Goal: Task Accomplishment & Management: Manage account settings

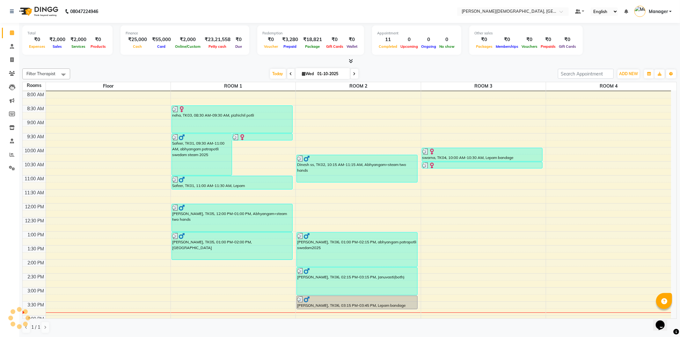
scroll to position [106, 0]
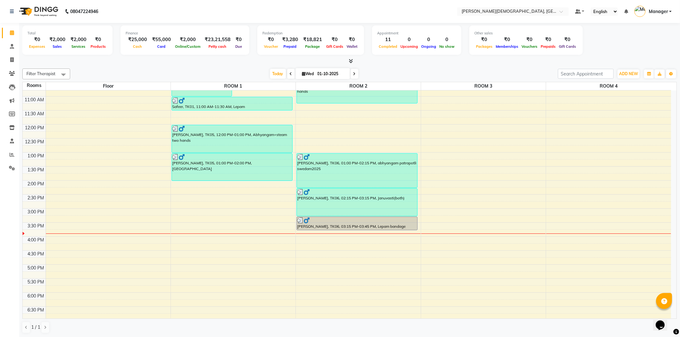
click at [227, 241] on div "7:00 AM 7:30 AM 8:00 AM 8:30 AM 9:00 AM 9:30 AM 10:00 AM 10:30 AM 11:00 AM 11:3…" at bounding box center [347, 180] width 648 height 392
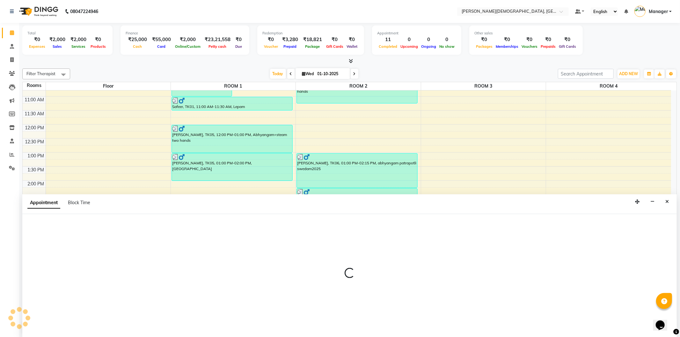
select select "960"
select select "tentative"
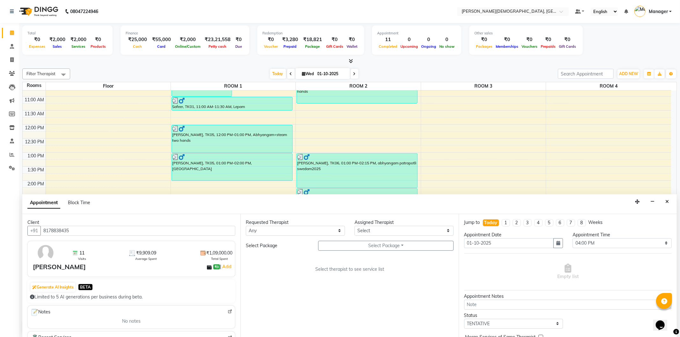
type input "8178838435"
click at [325, 233] on select "Any [PERSON_NAME] [PERSON_NAME] [PERSON_NAME] [PERSON_NAME] [PERSON_NAME] [PERS…" at bounding box center [295, 231] width 99 height 10
select select "66654"
click at [246, 226] on select "Any [PERSON_NAME] [PERSON_NAME] [PERSON_NAME] [PERSON_NAME] [PERSON_NAME] [PERS…" at bounding box center [295, 231] width 99 height 10
select select "66654"
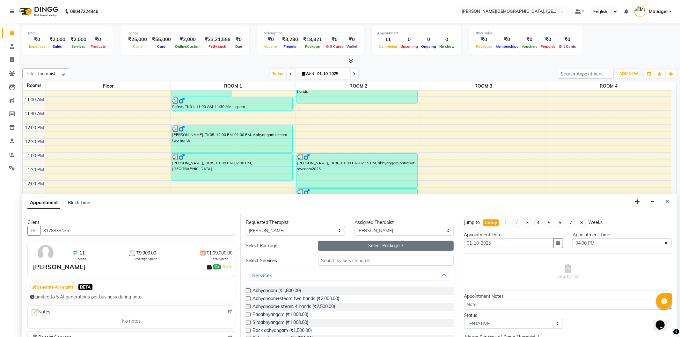
click at [369, 249] on button "Select Package Toggle Dropdown" at bounding box center [385, 246] width 135 height 10
click at [354, 258] on li "[PERSON_NAME]" at bounding box center [343, 258] width 51 height 9
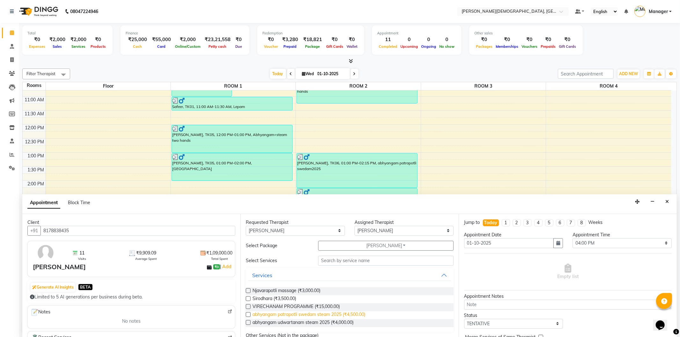
click at [345, 313] on span "abhyangam patrapotli swedam steam 2025 (₹4,500.00)" at bounding box center [308, 315] width 113 height 8
checkbox input "true"
select select "2680"
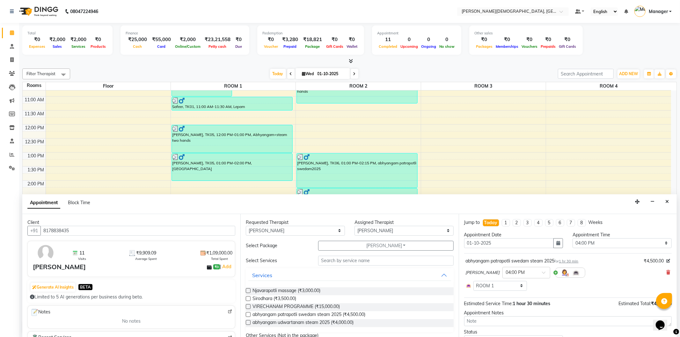
checkbox input "false"
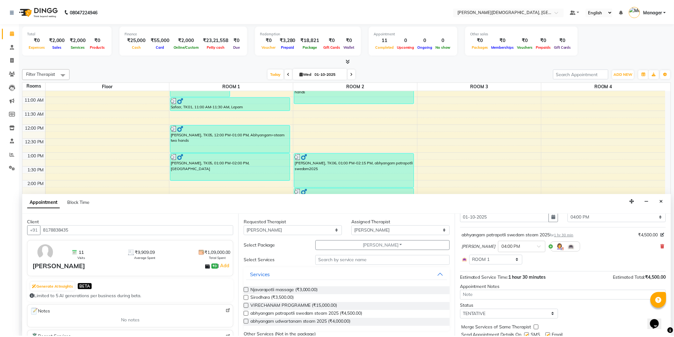
scroll to position [48, 0]
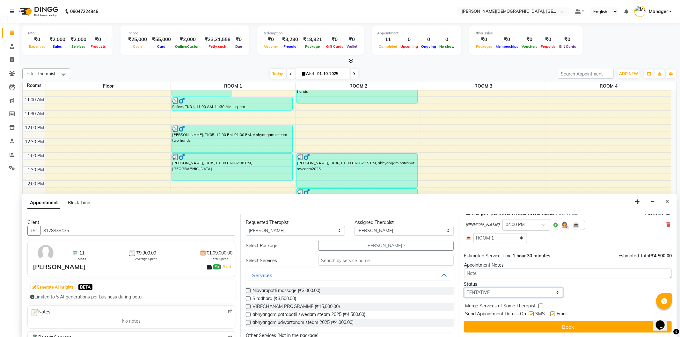
click at [518, 291] on select "Select TENTATIVE CONFIRM CHECK-IN UPCOMING" at bounding box center [513, 293] width 99 height 10
select select "confirm booking"
click at [464, 288] on select "Select TENTATIVE CONFIRM CHECK-IN UPCOMING" at bounding box center [513, 293] width 99 height 10
click at [532, 313] on label at bounding box center [531, 314] width 5 height 5
click at [532, 313] on input "checkbox" at bounding box center [531, 315] width 4 height 4
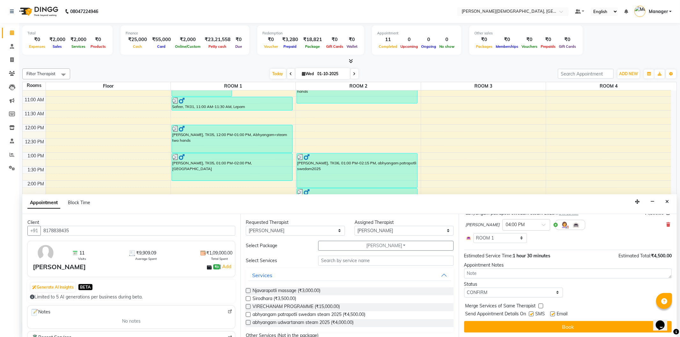
checkbox input "false"
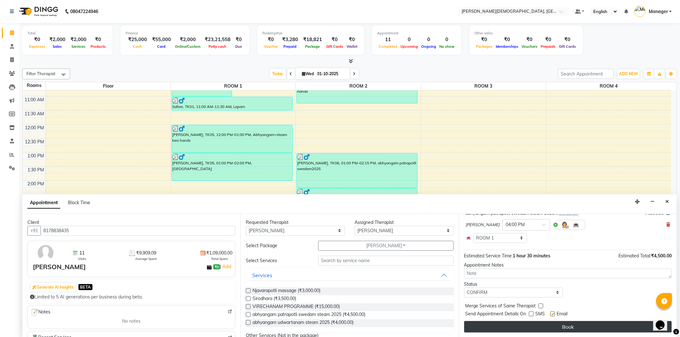
click at [529, 326] on button "Book" at bounding box center [567, 326] width 207 height 11
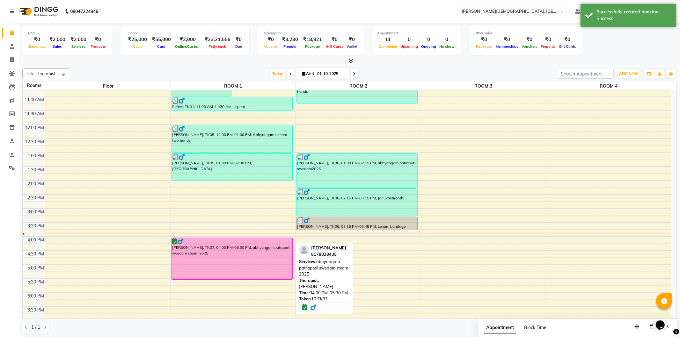
click at [223, 262] on div "[PERSON_NAME], TK07, 04:00 PM-05:30 PM, abhyangam patrapotli swedam steam 2025" at bounding box center [232, 258] width 120 height 41
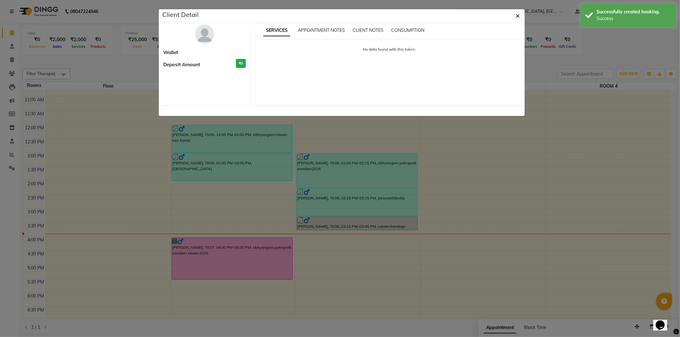
select select "6"
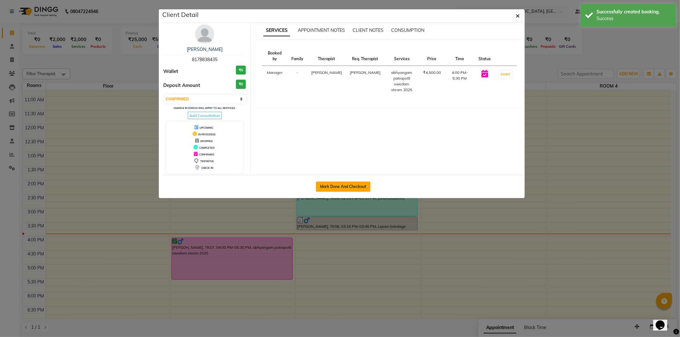
click at [345, 187] on button "Mark Done And Checkout" at bounding box center [343, 187] width 55 height 10
select select "service"
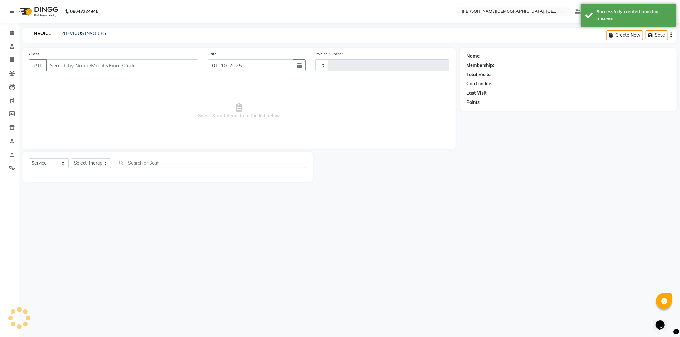
type input "1547"
select select "5573"
select select "membership"
select select "39593"
type input "8178838435"
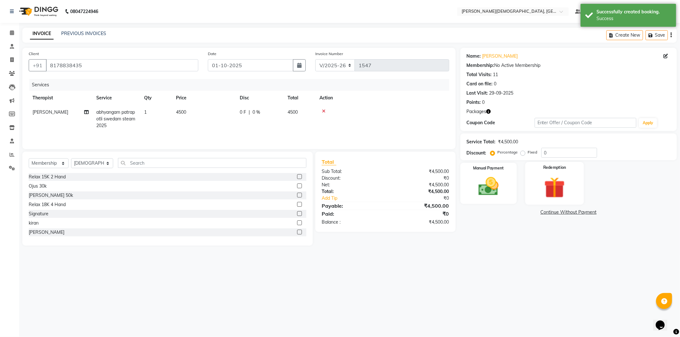
click at [564, 183] on img at bounding box center [554, 188] width 34 height 26
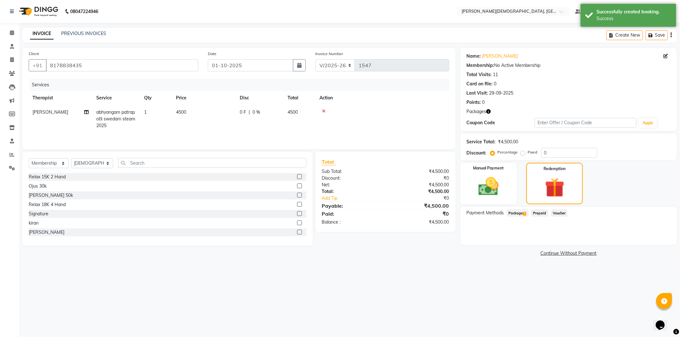
click at [521, 214] on span "Package 1" at bounding box center [517, 212] width 22 height 7
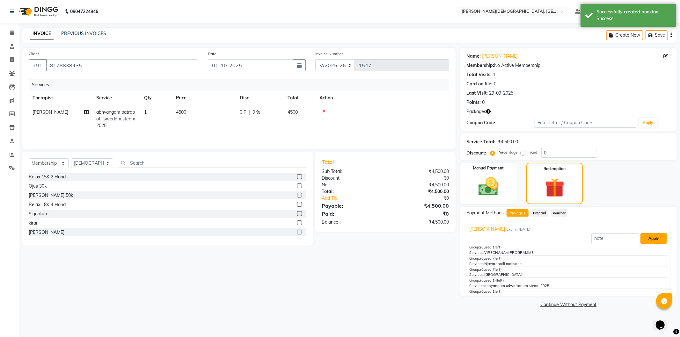
click at [646, 238] on button "Apply" at bounding box center [653, 238] width 26 height 11
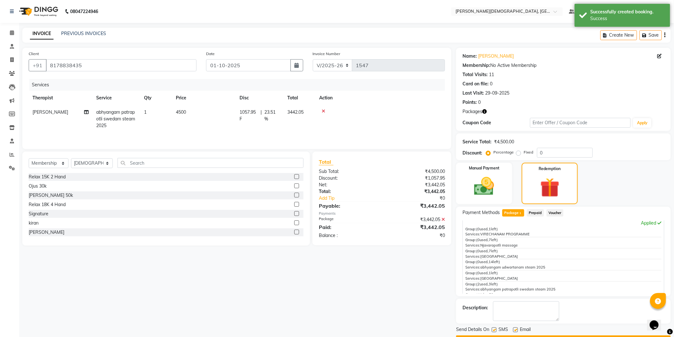
scroll to position [20, 0]
click at [493, 329] on label at bounding box center [494, 330] width 5 height 5
click at [493, 329] on input "checkbox" at bounding box center [494, 330] width 4 height 4
checkbox input "false"
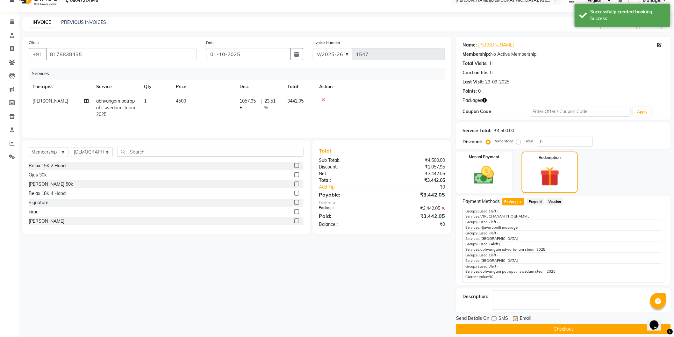
scroll to position [17, 0]
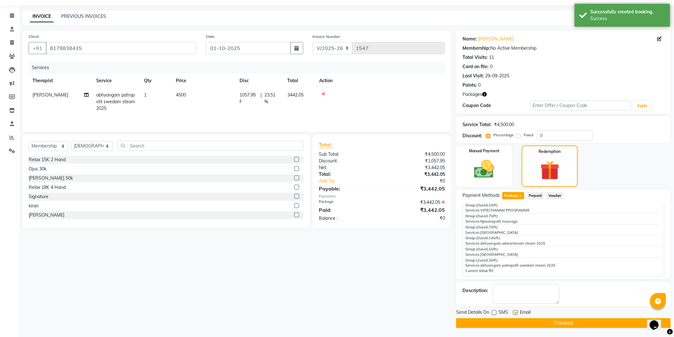
click at [526, 323] on button "Checkout" at bounding box center [563, 323] width 215 height 10
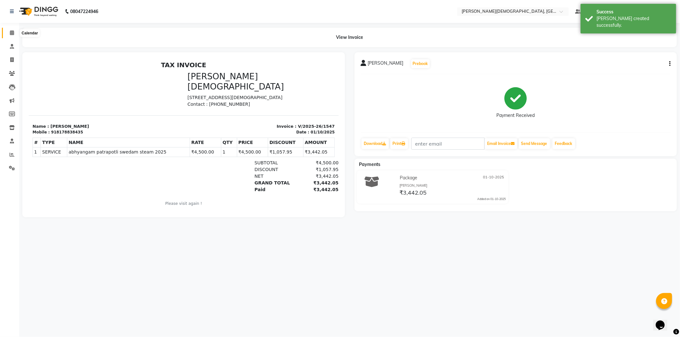
click at [11, 33] on icon at bounding box center [12, 32] width 4 height 5
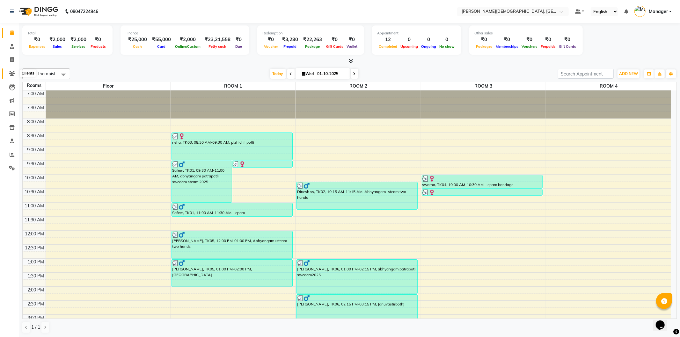
click at [10, 76] on icon at bounding box center [12, 73] width 6 height 5
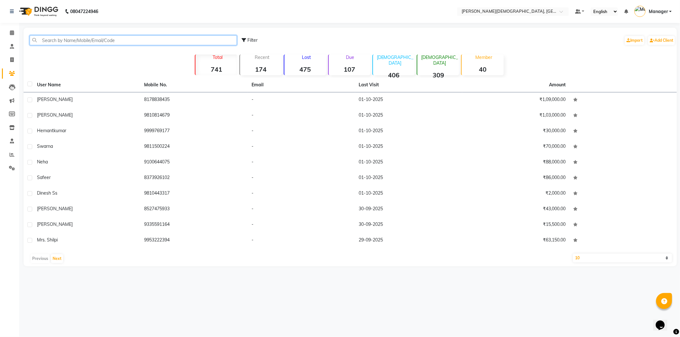
click at [84, 40] on input "text" at bounding box center [133, 40] width 207 height 10
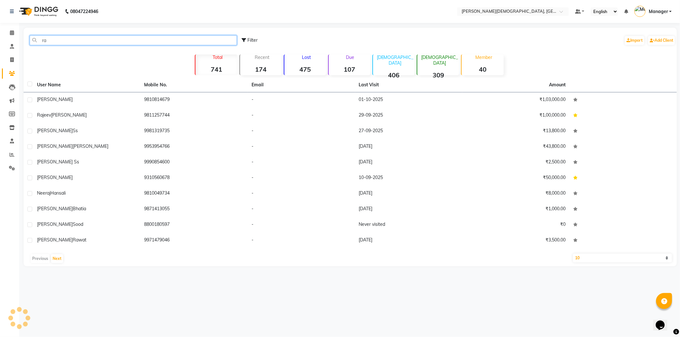
type input "r"
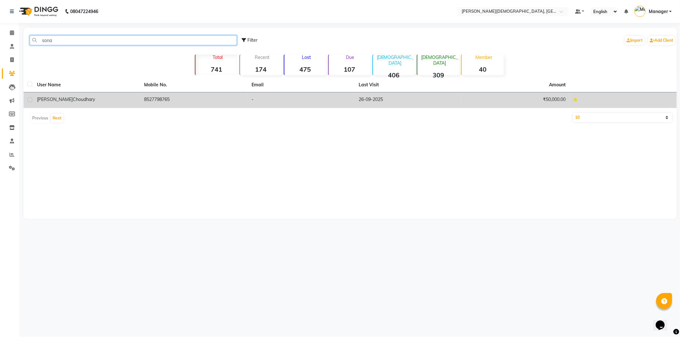
type input "sona"
click at [73, 99] on span "Choudhary" at bounding box center [84, 100] width 22 height 6
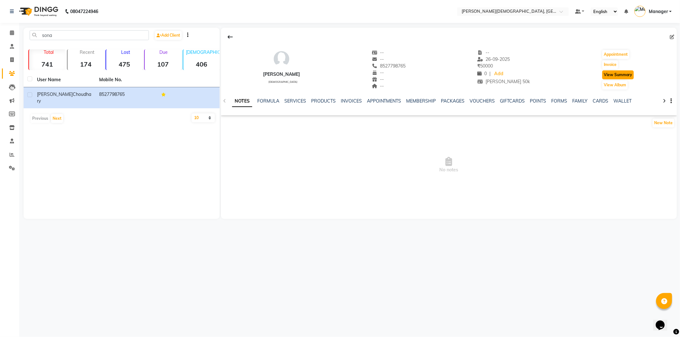
click at [618, 74] on button "View Summary" at bounding box center [618, 74] width 32 height 9
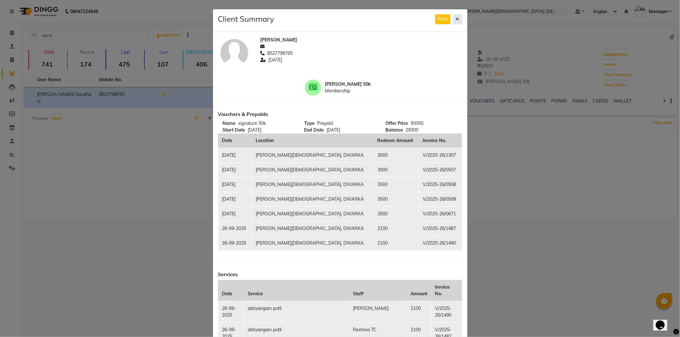
click at [453, 20] on button at bounding box center [457, 19] width 9 height 10
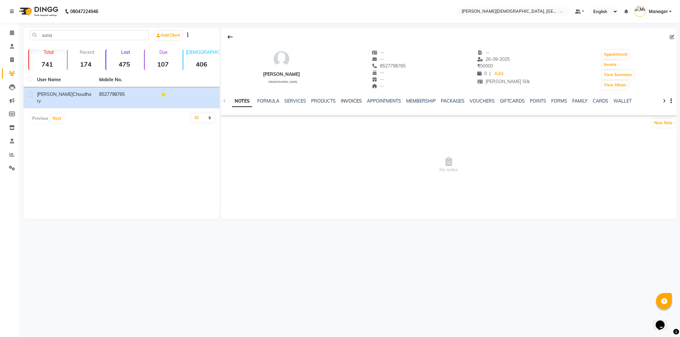
click at [356, 101] on link "INVOICES" at bounding box center [351, 101] width 21 height 6
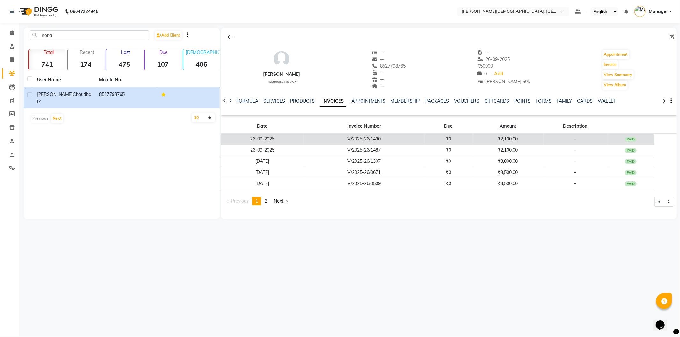
click at [491, 142] on td "₹2,100.00" at bounding box center [507, 139] width 71 height 11
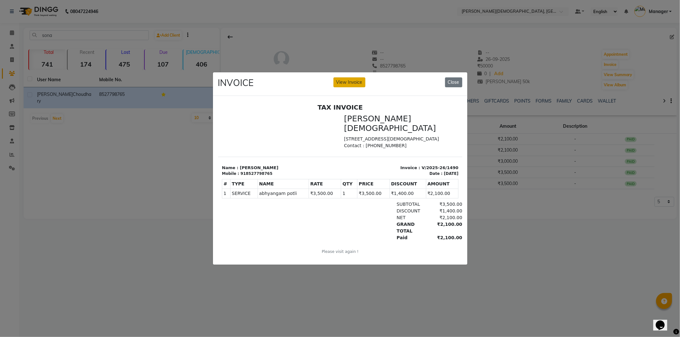
click at [357, 77] on button "View Invoice" at bounding box center [349, 82] width 32 height 10
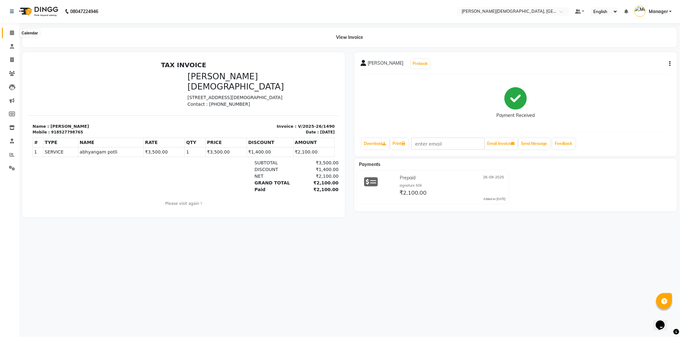
click at [9, 31] on span at bounding box center [11, 32] width 11 height 7
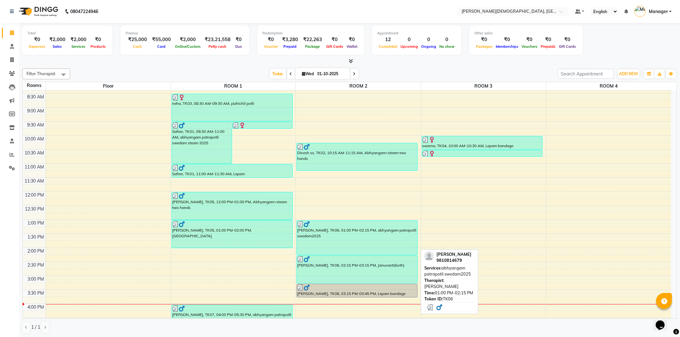
scroll to position [106, 0]
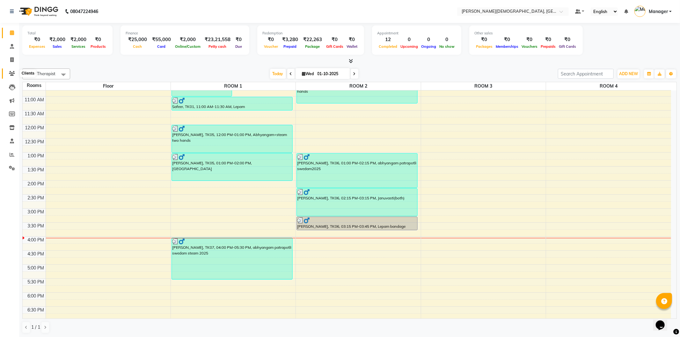
click at [15, 72] on span at bounding box center [11, 73] width 11 height 7
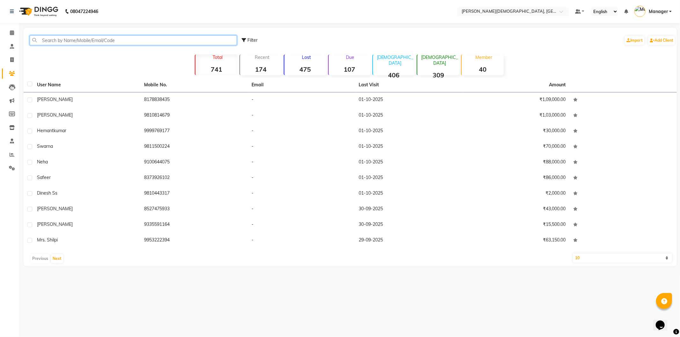
click at [111, 40] on input "text" at bounding box center [133, 40] width 207 height 10
type input "r"
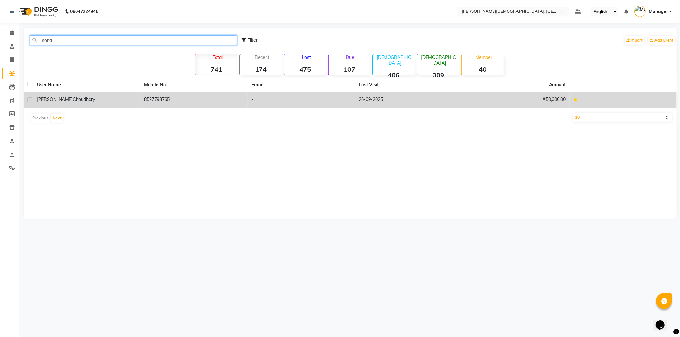
type input "sona"
click at [108, 98] on div "[PERSON_NAME]" at bounding box center [87, 99] width 100 height 7
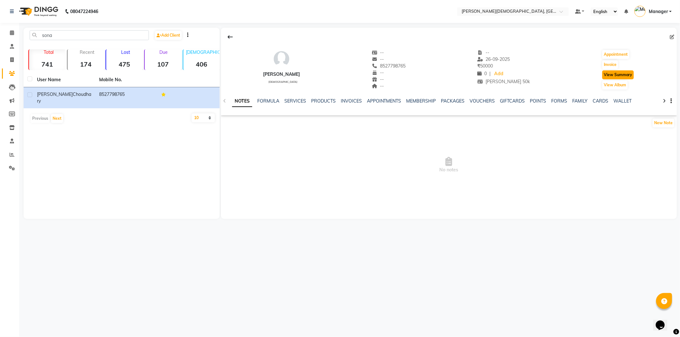
click at [607, 75] on button "View Summary" at bounding box center [618, 74] width 32 height 9
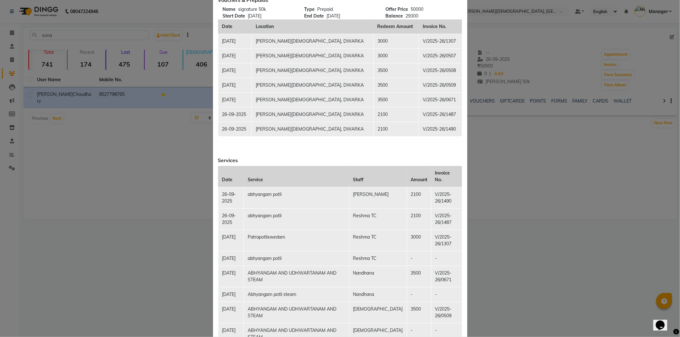
scroll to position [94, 0]
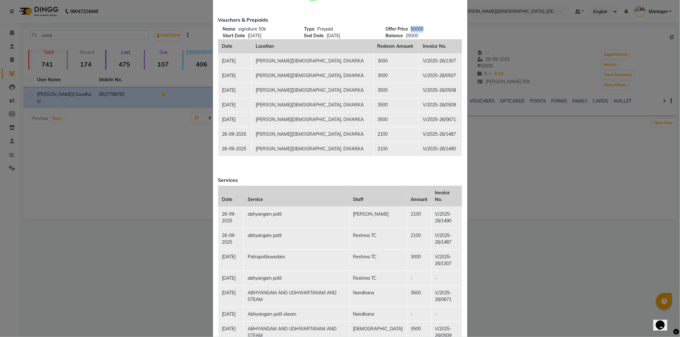
drag, startPoint x: 423, startPoint y: 27, endPoint x: 405, endPoint y: 27, distance: 17.2
click at [405, 27] on div "Offer Price 50000" at bounding box center [421, 29] width 72 height 7
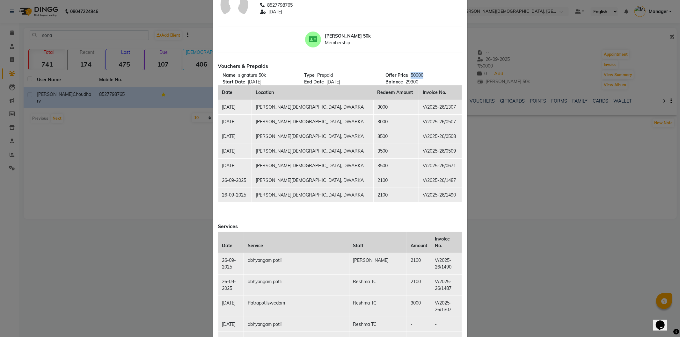
scroll to position [0, 0]
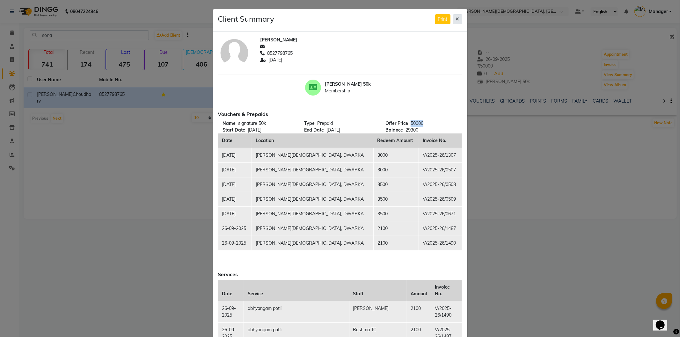
click at [456, 19] on icon at bounding box center [458, 19] width 4 height 4
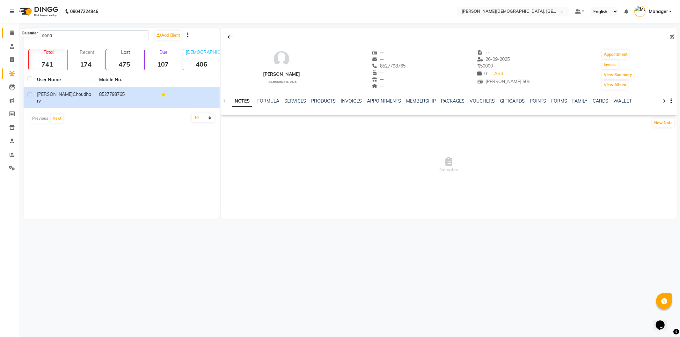
click at [13, 36] on span at bounding box center [11, 32] width 11 height 7
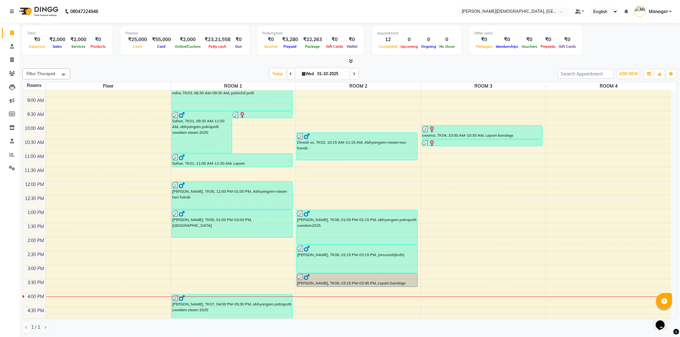
scroll to position [106, 0]
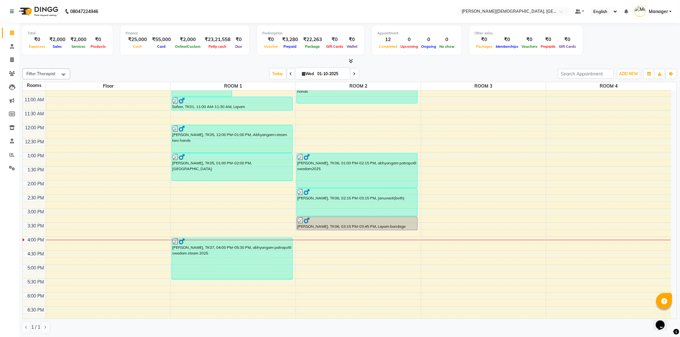
click at [371, 240] on div "7:00 AM 7:30 AM 8:00 AM 8:30 AM 9:00 AM 9:30 AM 10:00 AM 10:30 AM 11:00 AM 11:3…" at bounding box center [347, 180] width 648 height 392
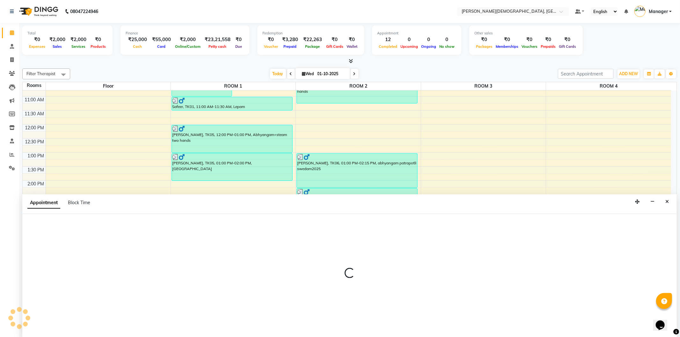
select select "960"
select select "tentative"
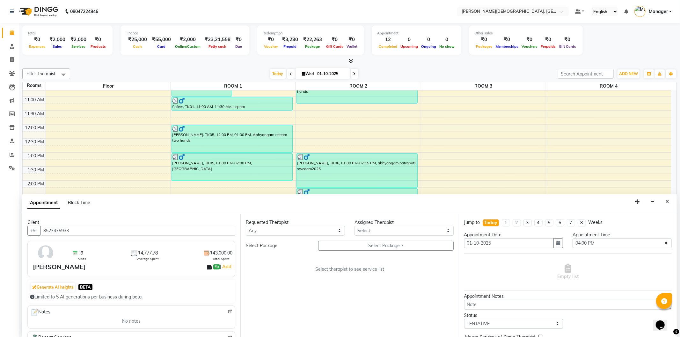
type input "8527475933"
click at [325, 233] on select "Any [PERSON_NAME] [PERSON_NAME] [PERSON_NAME] [PERSON_NAME] [PERSON_NAME] [PERS…" at bounding box center [295, 231] width 99 height 10
select select "81275"
click at [246, 226] on select "Any [PERSON_NAME] [PERSON_NAME] [PERSON_NAME] [PERSON_NAME] [PERSON_NAME] [PERS…" at bounding box center [295, 231] width 99 height 10
select select "81275"
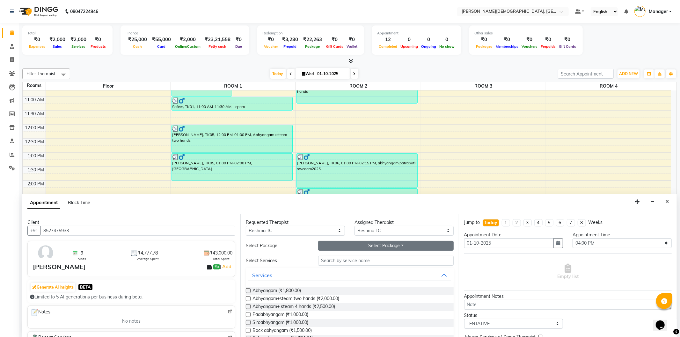
click at [356, 246] on button "Select Package Toggle Dropdown" at bounding box center [385, 246] width 135 height 10
click at [343, 257] on li "[PERSON_NAME]" at bounding box center [343, 258] width 51 height 9
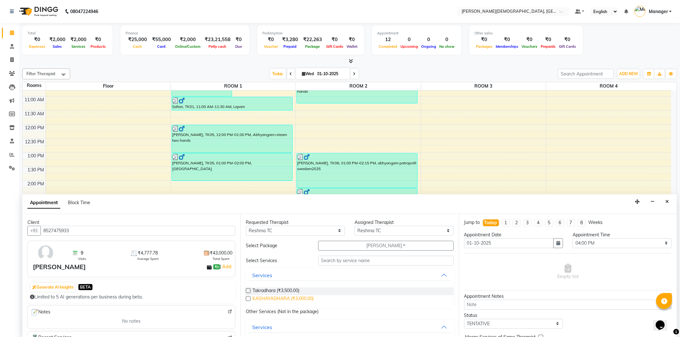
click at [306, 300] on span "KASHAYADHARA (₹3,000.00)" at bounding box center [282, 299] width 61 height 8
checkbox input "true"
select select "2681"
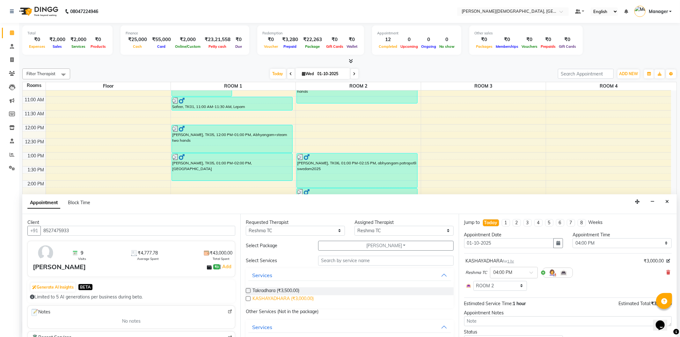
checkbox input "false"
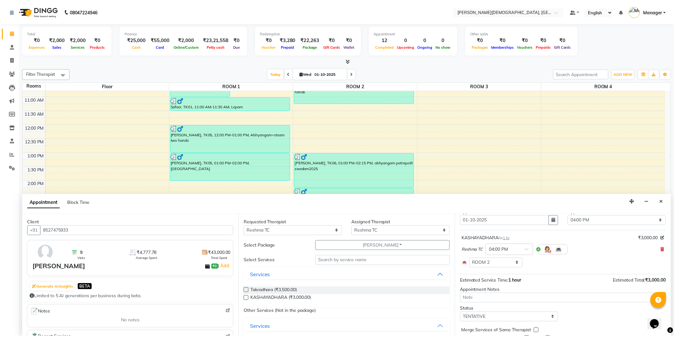
scroll to position [48, 0]
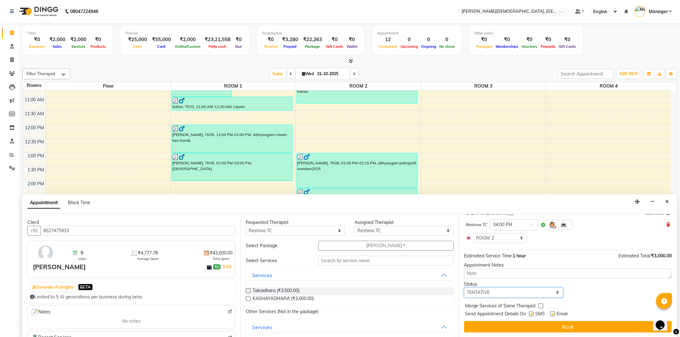
click at [533, 293] on select "Select TENTATIVE CONFIRM CHECK-IN UPCOMING" at bounding box center [513, 293] width 99 height 10
select select "confirm booking"
click at [464, 288] on select "Select TENTATIVE CONFIRM CHECK-IN UPCOMING" at bounding box center [513, 293] width 99 height 10
click at [531, 313] on label at bounding box center [531, 314] width 5 height 5
click at [531, 313] on input "checkbox" at bounding box center [531, 315] width 4 height 4
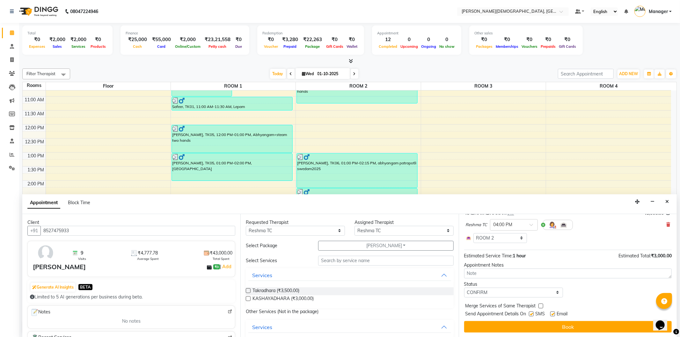
checkbox input "false"
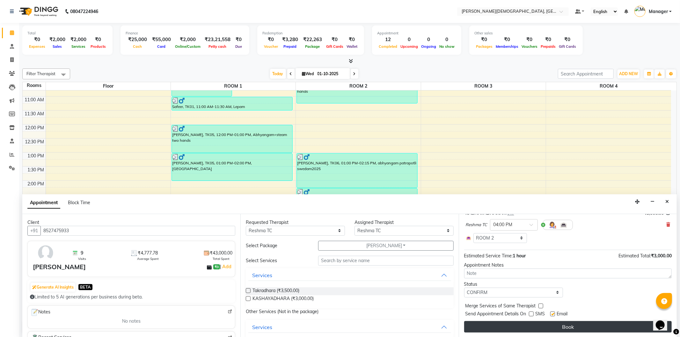
click at [529, 324] on button "Book" at bounding box center [567, 326] width 207 height 11
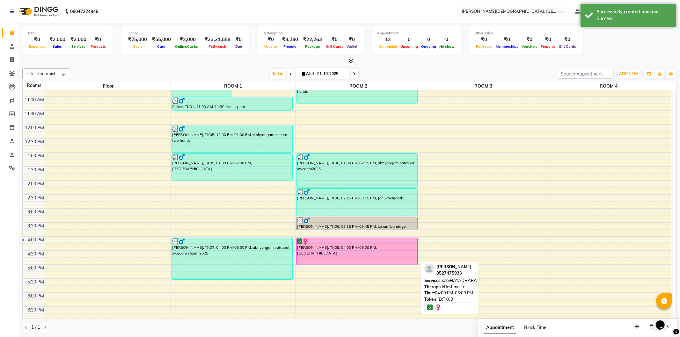
click at [316, 250] on div "[PERSON_NAME], TK08, 04:00 PM-05:00 PM, [GEOGRAPHIC_DATA]" at bounding box center [357, 251] width 120 height 27
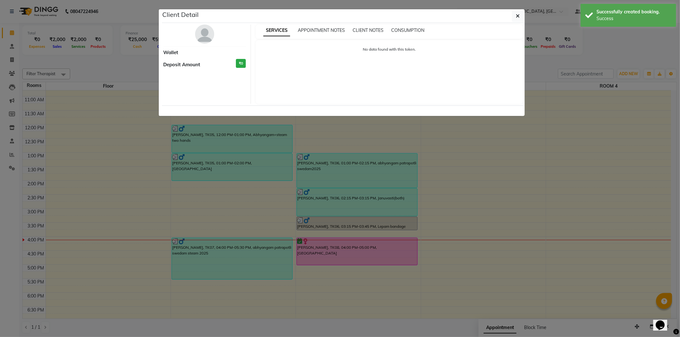
select select "6"
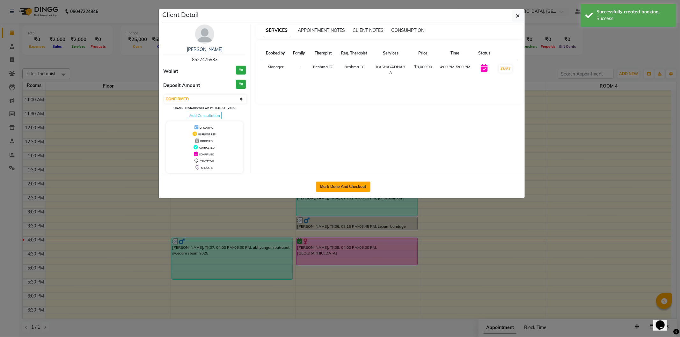
click at [348, 189] on button "Mark Done And Checkout" at bounding box center [343, 187] width 55 height 10
select select "service"
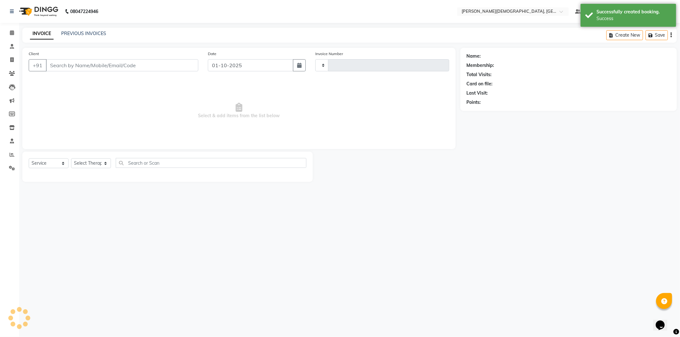
type input "1548"
select select "5573"
select select "membership"
type input "8527475933"
select select "39593"
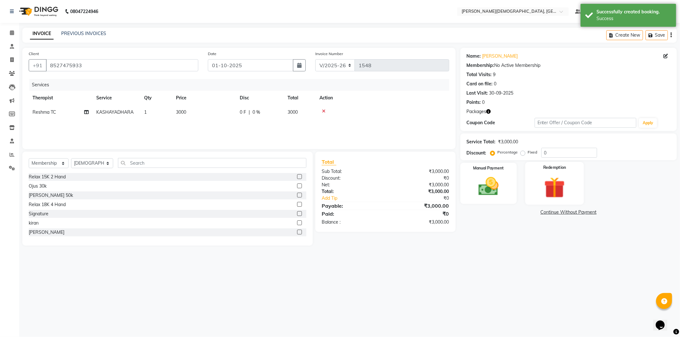
click at [555, 189] on img at bounding box center [554, 188] width 34 height 26
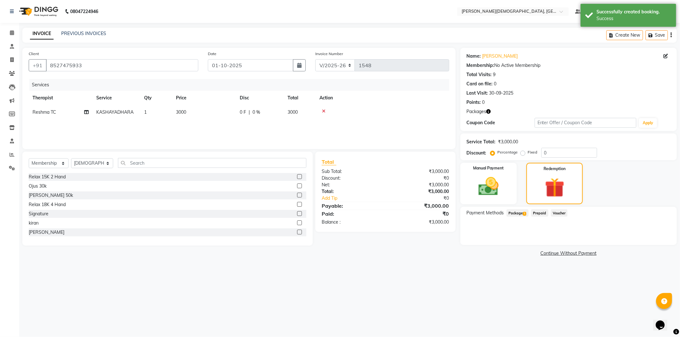
click at [522, 215] on span "Package 1" at bounding box center [517, 212] width 22 height 7
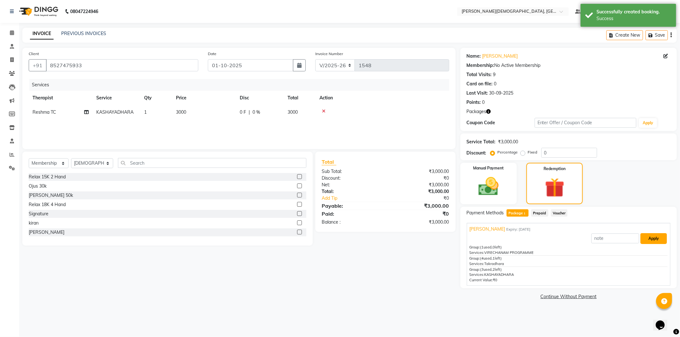
click at [651, 240] on button "Apply" at bounding box center [653, 238] width 26 height 11
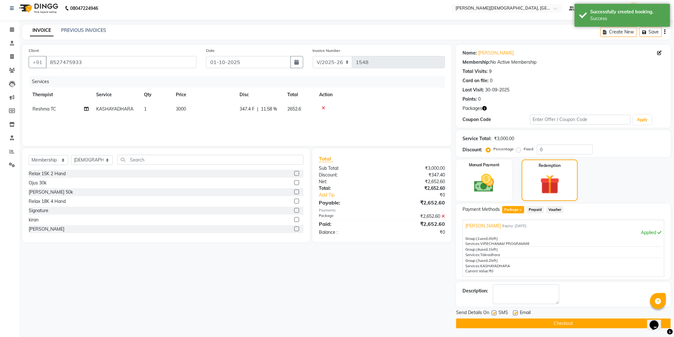
scroll to position [4, 0]
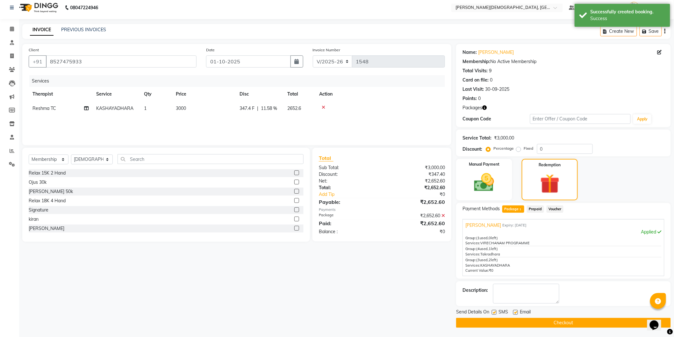
click at [495, 311] on label at bounding box center [494, 312] width 5 height 5
click at [495, 311] on input "checkbox" at bounding box center [494, 313] width 4 height 4
checkbox input "false"
click at [489, 320] on button "Checkout" at bounding box center [563, 323] width 215 height 10
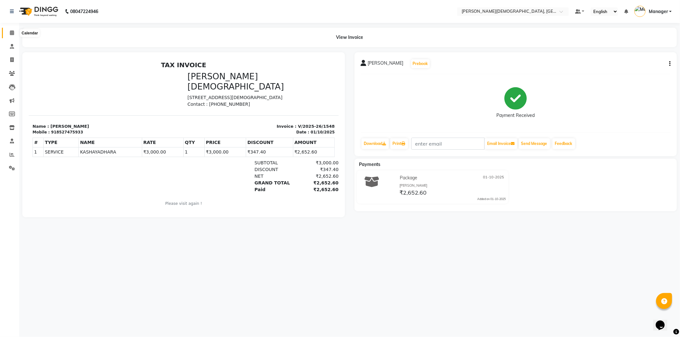
click at [11, 32] on icon at bounding box center [12, 32] width 4 height 5
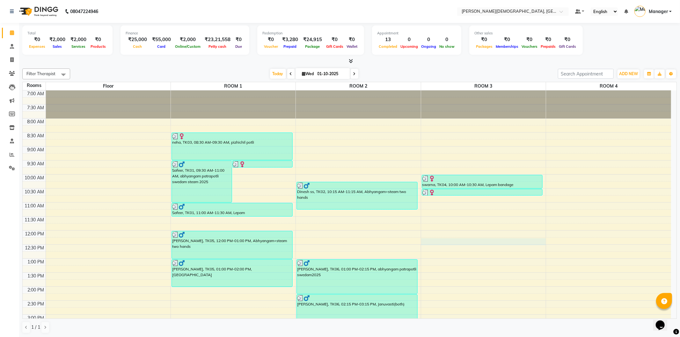
click at [470, 245] on div "7:00 AM 7:30 AM 8:00 AM 8:30 AM 9:00 AM 9:30 AM 10:00 AM 10:30 AM 11:00 AM 11:3…" at bounding box center [347, 287] width 648 height 392
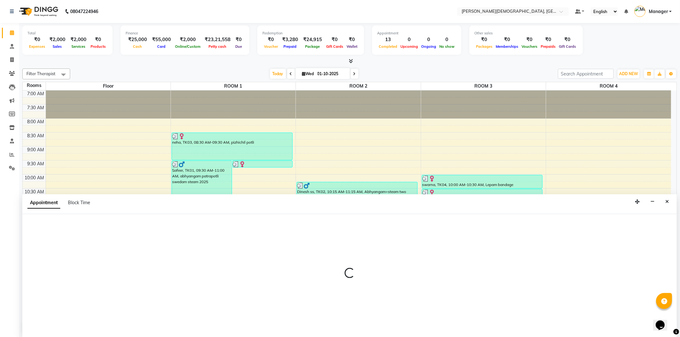
select select "tentative"
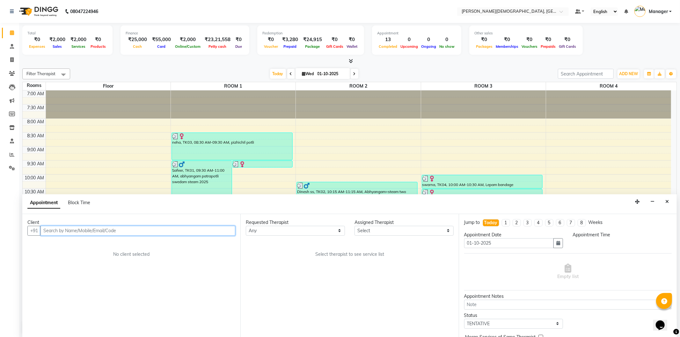
select select "735"
type input "[PERSON_NAME]"
click at [669, 200] on button "Close" at bounding box center [666, 202] width 9 height 10
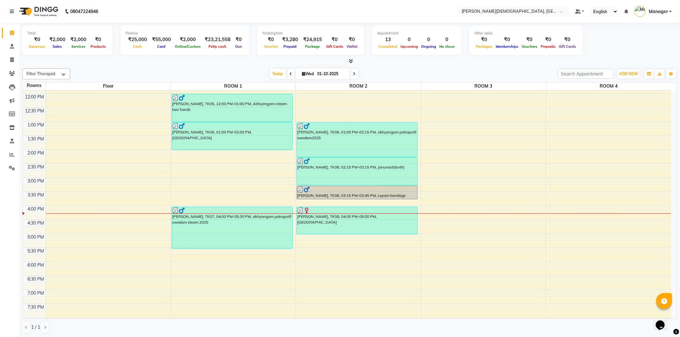
scroll to position [142, 0]
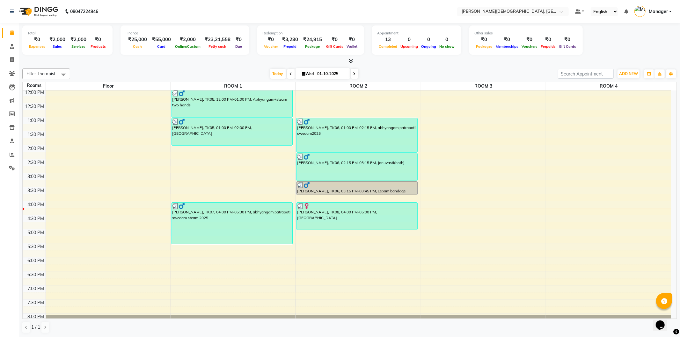
click at [434, 211] on div "7:00 AM 7:30 AM 8:00 AM 8:30 AM 9:00 AM 9:30 AM 10:00 AM 10:30 AM 11:00 AM 11:3…" at bounding box center [347, 145] width 648 height 392
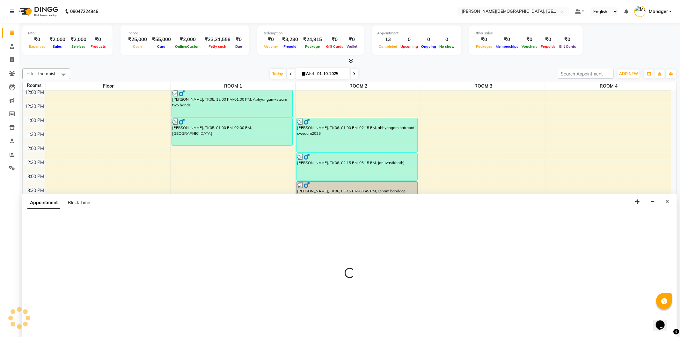
select select "975"
select select "tentative"
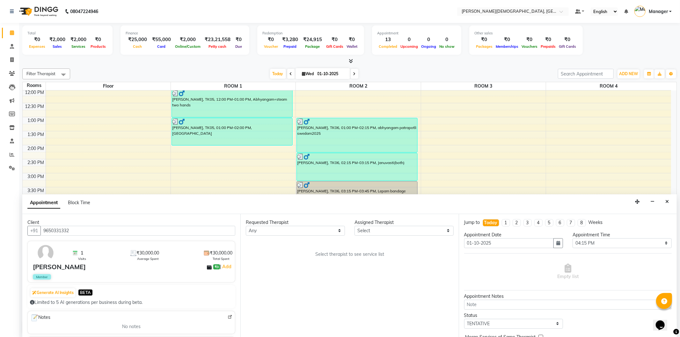
type input "9650331332"
click at [296, 230] on select "Any [PERSON_NAME] [PERSON_NAME] [PERSON_NAME] [PERSON_NAME] [PERSON_NAME] [PERS…" at bounding box center [295, 231] width 99 height 10
select select "66654"
click at [246, 226] on select "Any [PERSON_NAME] [PERSON_NAME] [PERSON_NAME] [PERSON_NAME] [PERSON_NAME] [PERS…" at bounding box center [295, 231] width 99 height 10
select select "66654"
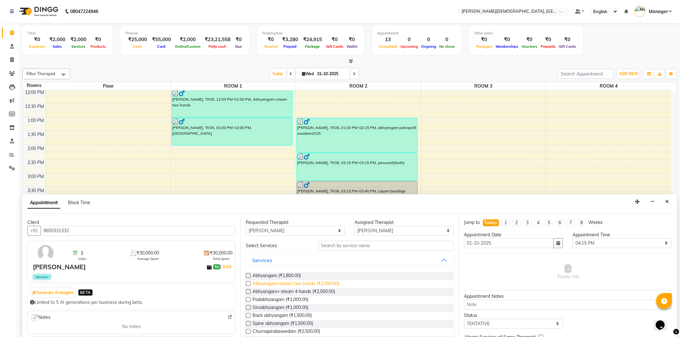
click at [336, 285] on span "Abhyangam+steam two hands (₹2,000.00)" at bounding box center [295, 284] width 87 height 8
checkbox input "true"
select select "3316"
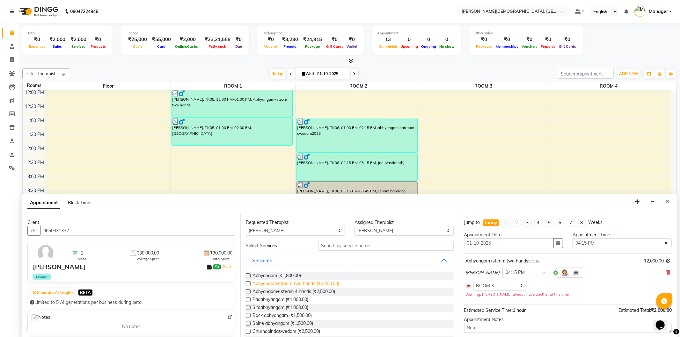
checkbox input "false"
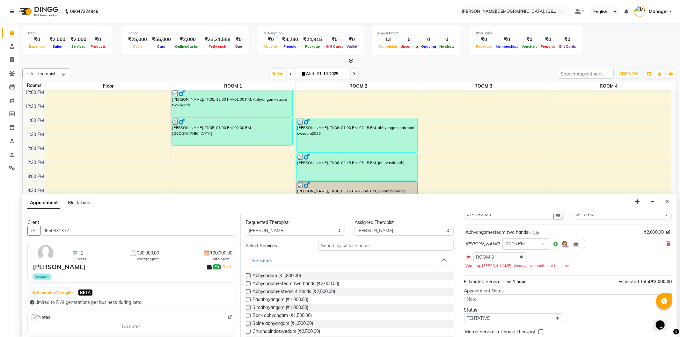
scroll to position [55, 0]
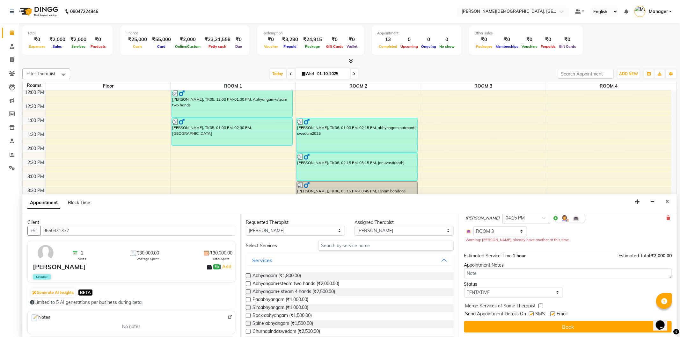
click at [532, 313] on label at bounding box center [531, 314] width 5 height 5
click at [532, 313] on input "checkbox" at bounding box center [531, 315] width 4 height 4
checkbox input "false"
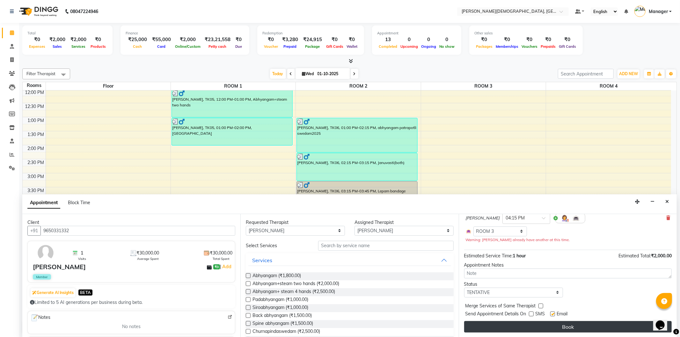
click at [537, 329] on button "Book" at bounding box center [567, 326] width 207 height 11
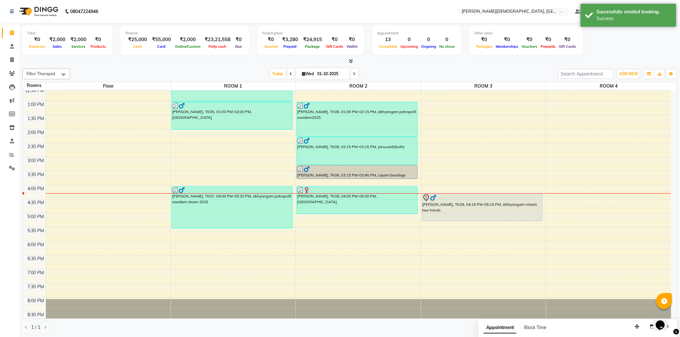
scroll to position [166, 0]
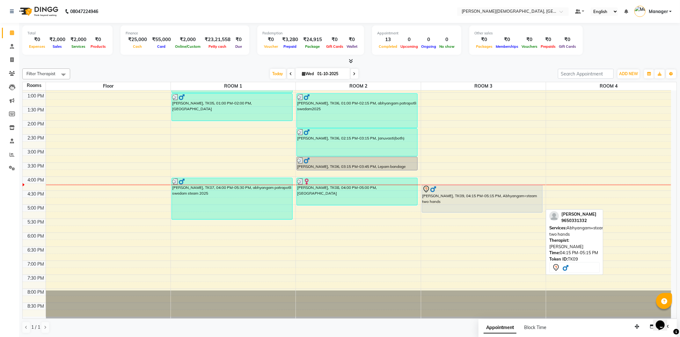
click at [446, 203] on div "[PERSON_NAME], TK09, 04:15 PM-05:15 PM, Abhyangam+steam two hands" at bounding box center [482, 198] width 120 height 27
select select "7"
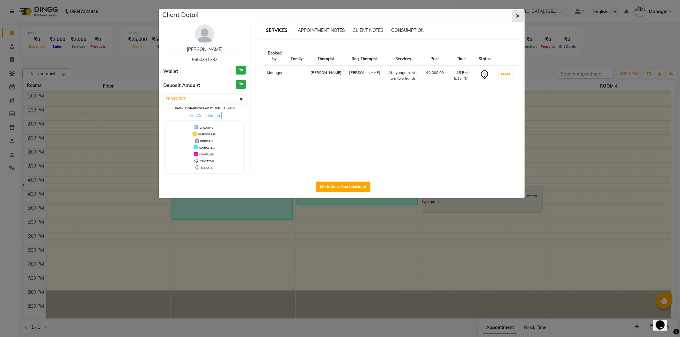
click at [518, 16] on icon "button" at bounding box center [518, 15] width 4 height 5
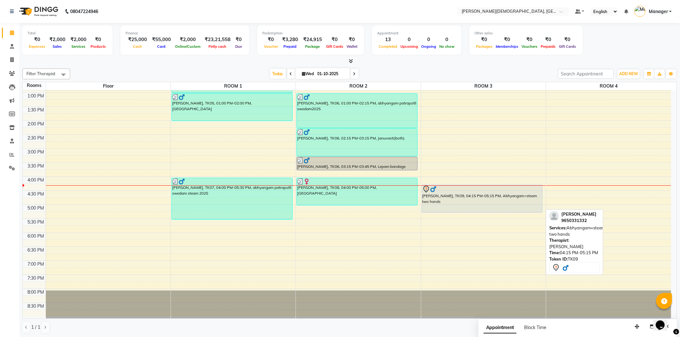
click at [453, 207] on div "[PERSON_NAME], TK09, 04:15 PM-05:15 PM, Abhyangam+steam two hands" at bounding box center [482, 198] width 120 height 27
select select "7"
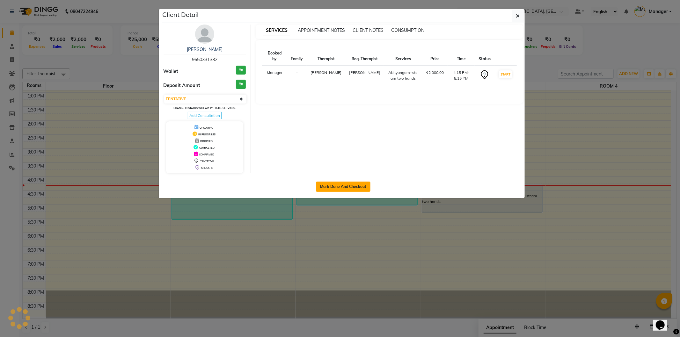
click at [355, 183] on button "Mark Done And Checkout" at bounding box center [343, 187] width 55 height 10
select select "5573"
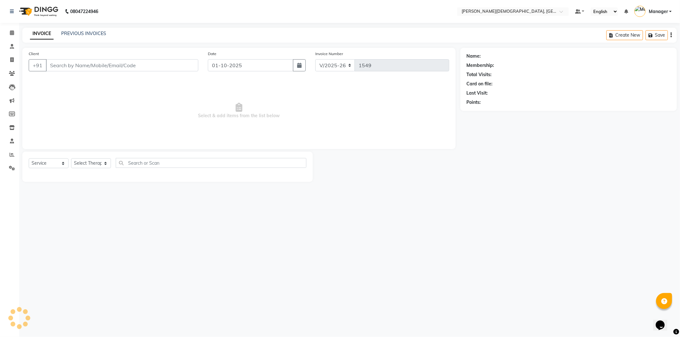
select select "membership"
type input "9650331332"
select select "39593"
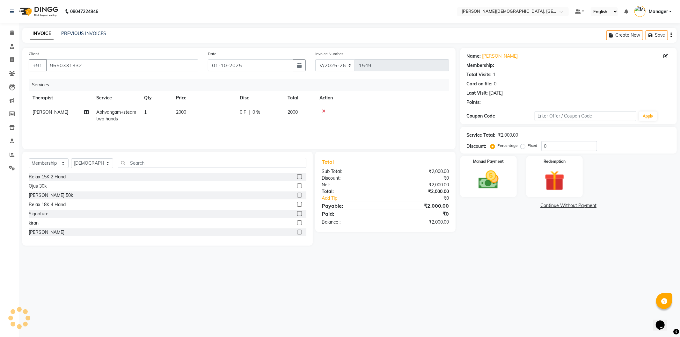
type input "30"
select select "1: Object"
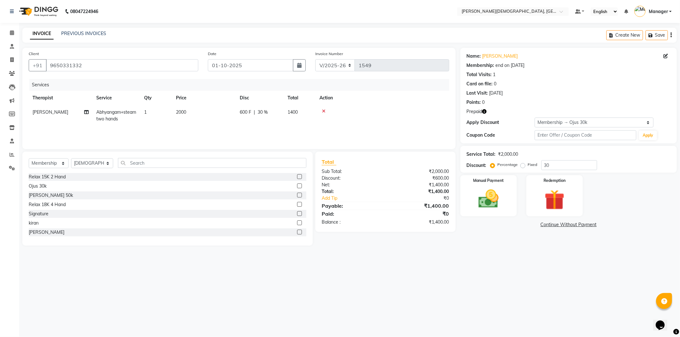
click at [182, 114] on span "2000" at bounding box center [181, 112] width 10 height 6
select select "66654"
click at [214, 116] on input "2000" at bounding box center [234, 114] width 56 height 10
type input "2300"
click at [493, 297] on div "08047224946 Select Location × Ayurnava Ayurveda, Dwarka Default Panel My Panel …" at bounding box center [340, 168] width 680 height 337
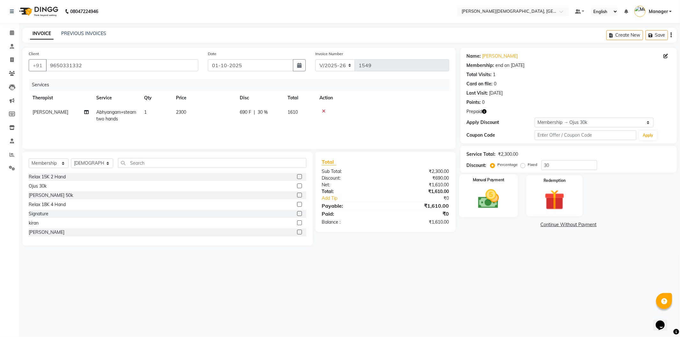
click at [495, 209] on img at bounding box center [488, 199] width 34 height 24
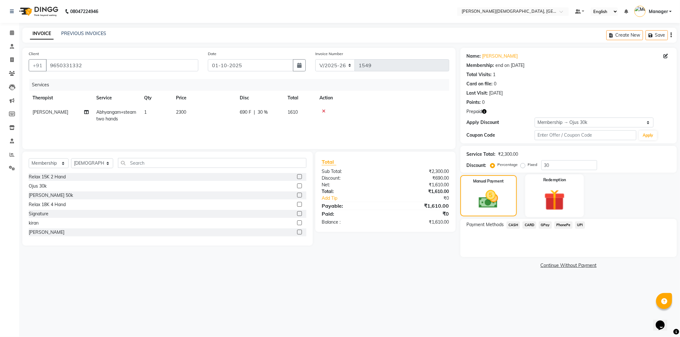
click at [561, 202] on img at bounding box center [554, 200] width 34 height 26
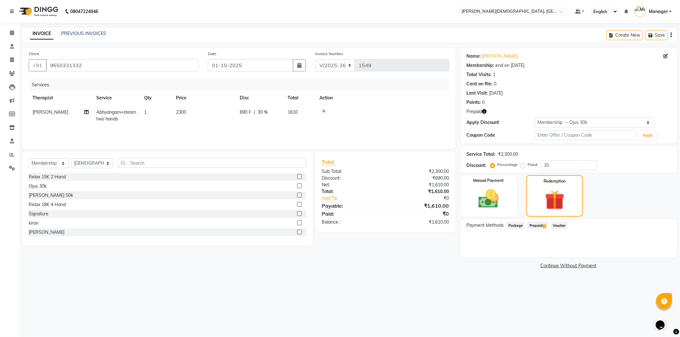
click at [540, 224] on span "Prepaid 1" at bounding box center [537, 225] width 21 height 7
click at [651, 252] on button "Add" at bounding box center [655, 251] width 23 height 11
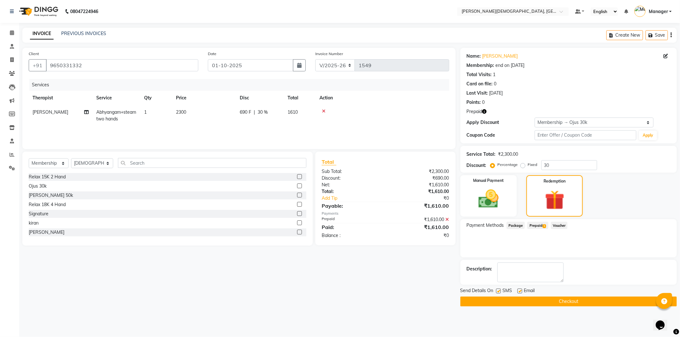
click at [498, 291] on label at bounding box center [498, 291] width 5 height 5
click at [498, 291] on input "checkbox" at bounding box center [498, 291] width 4 height 4
checkbox input "false"
click at [506, 300] on button "Checkout" at bounding box center [568, 302] width 216 height 10
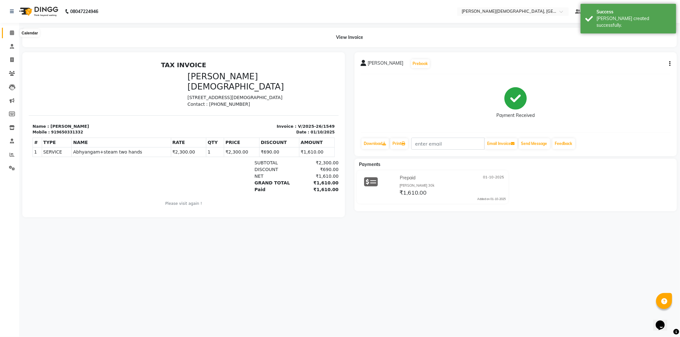
click at [13, 34] on icon at bounding box center [12, 32] width 4 height 5
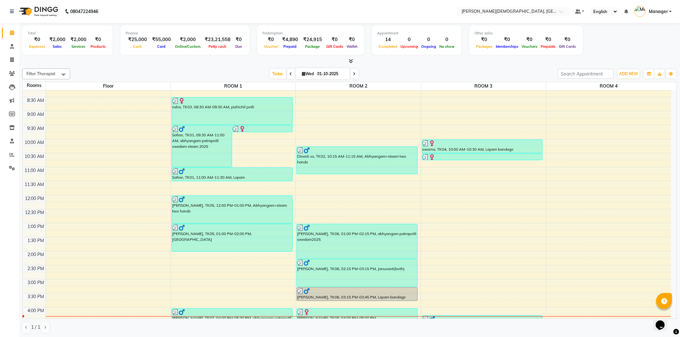
scroll to position [106, 0]
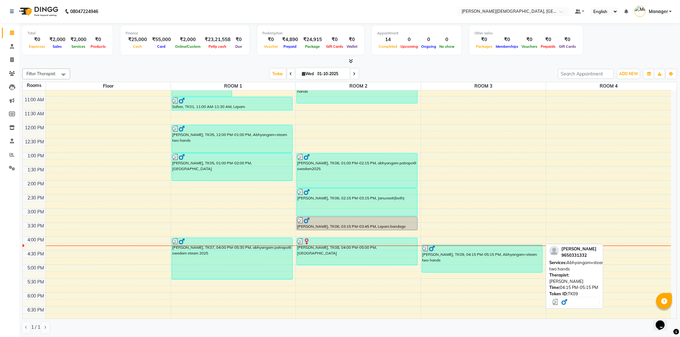
click at [450, 263] on div "[PERSON_NAME], TK09, 04:15 PM-05:15 PM, Abhyangam+steam two hands" at bounding box center [482, 258] width 120 height 27
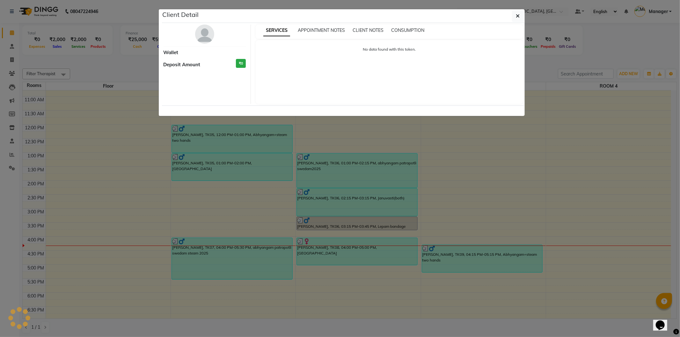
select select "3"
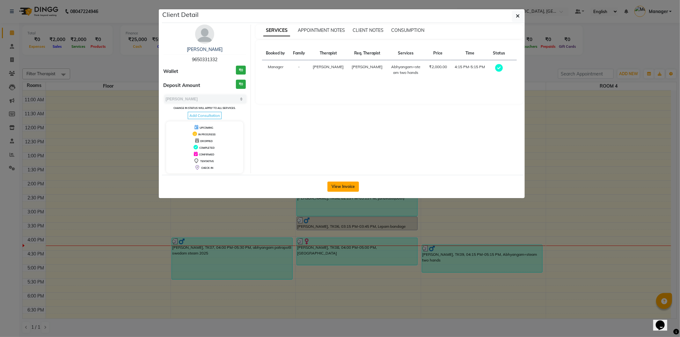
click at [339, 188] on button "View Invoice" at bounding box center [343, 187] width 32 height 10
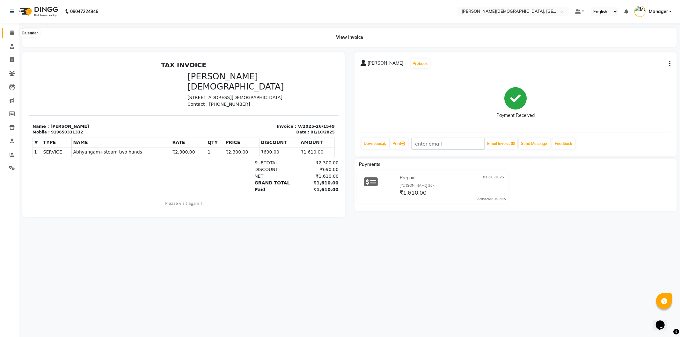
click at [12, 33] on icon at bounding box center [12, 32] width 4 height 5
